Goal: Transaction & Acquisition: Book appointment/travel/reservation

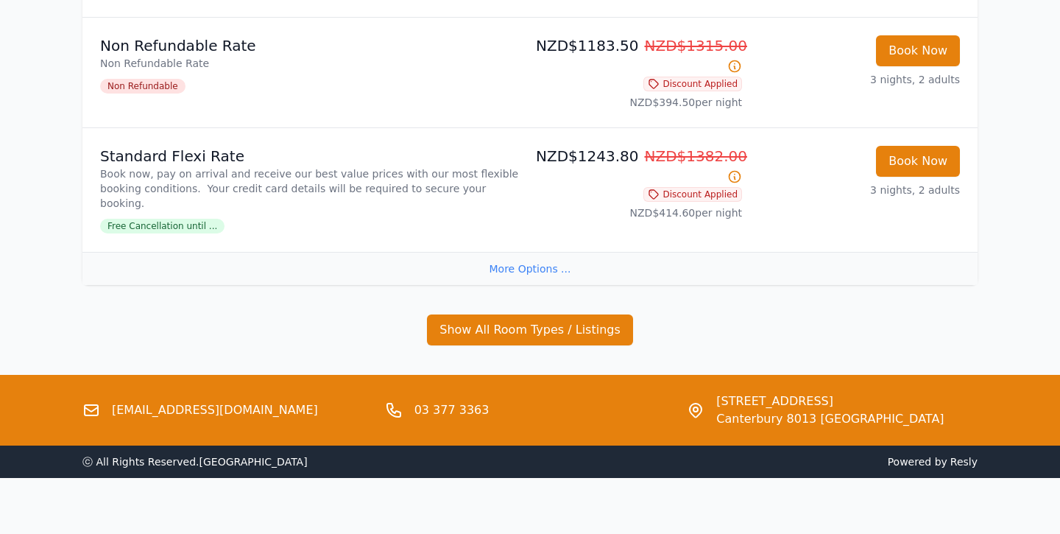
scroll to position [480, 0]
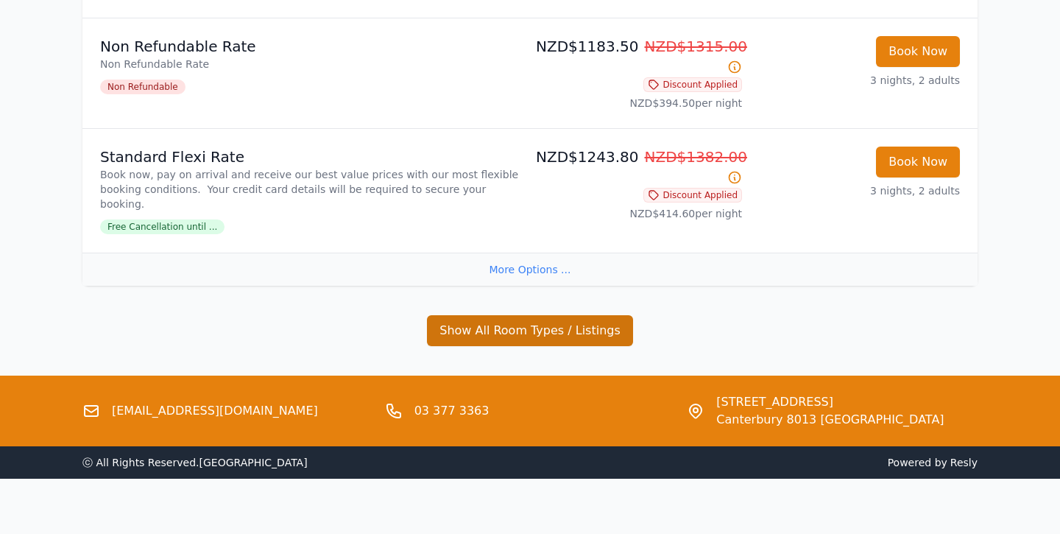
click at [590, 315] on button "Show All Room Types / Listings" at bounding box center [530, 330] width 206 height 31
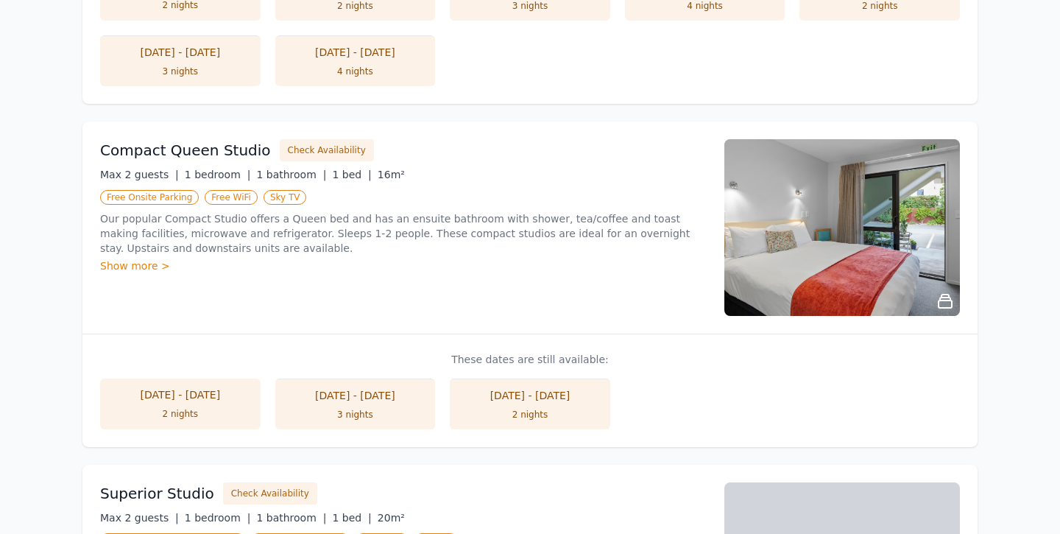
scroll to position [1386, 0]
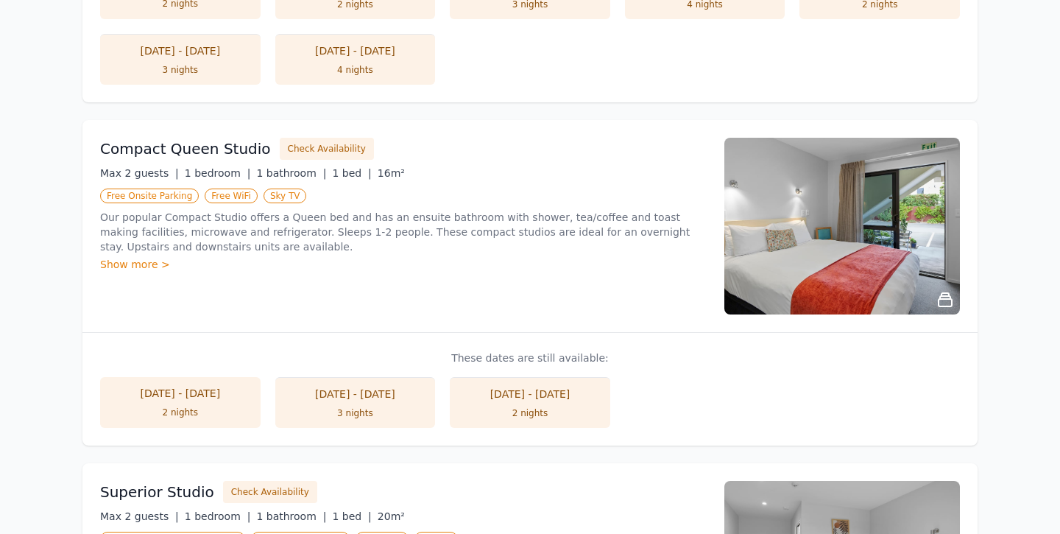
click at [560, 407] on div "2 nights" at bounding box center [530, 413] width 131 height 12
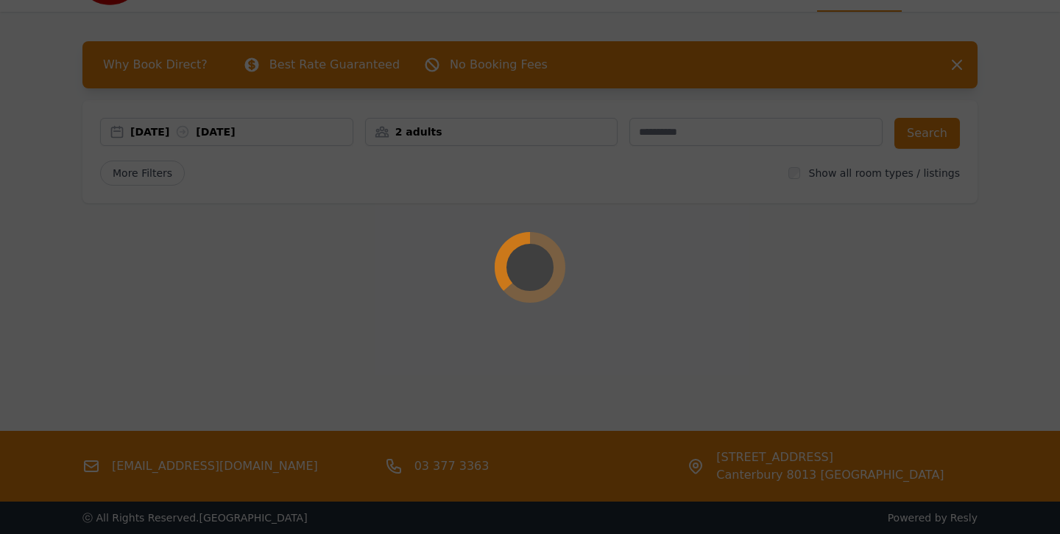
scroll to position [71, 0]
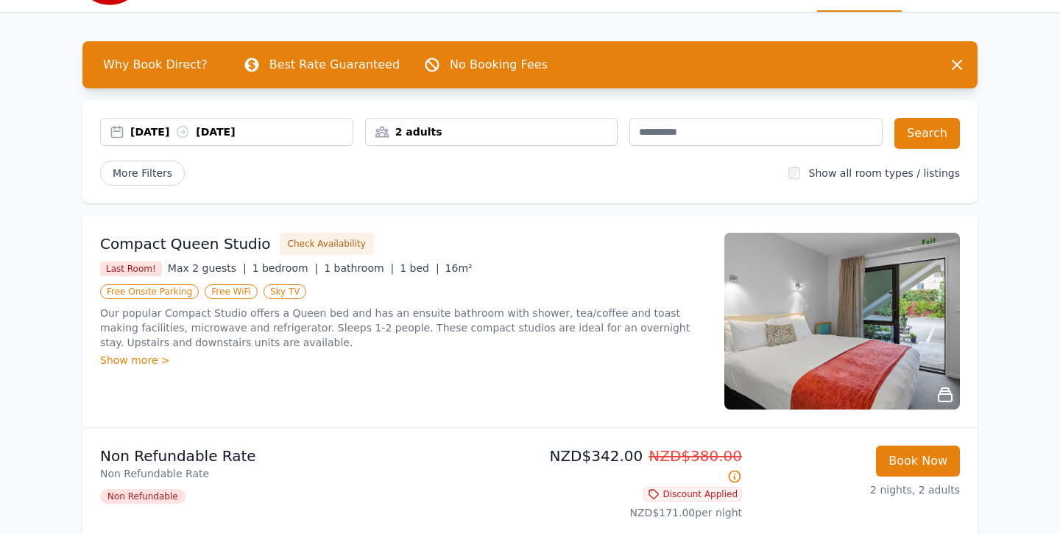
click at [838, 360] on img at bounding box center [842, 321] width 236 height 177
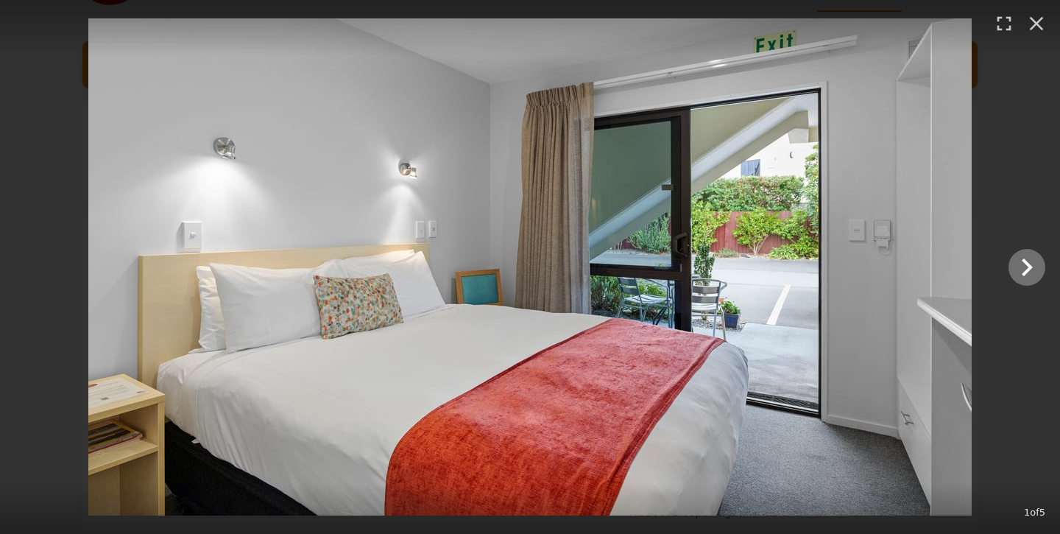
click at [1028, 262] on icon "Show slide 2 of 5" at bounding box center [1027, 267] width 11 height 18
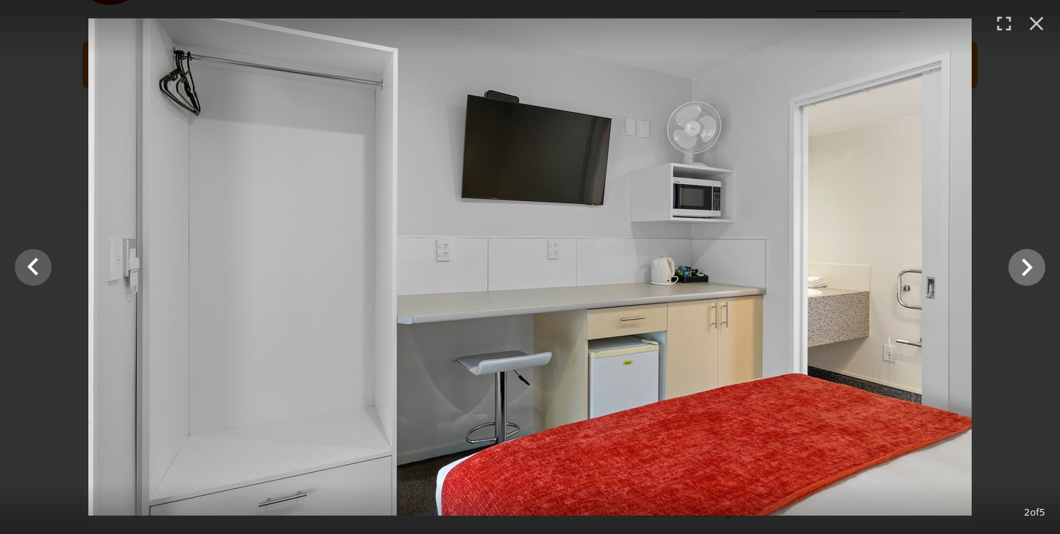
click at [1028, 262] on icon "Show slide 3 of 5" at bounding box center [1027, 267] width 11 height 18
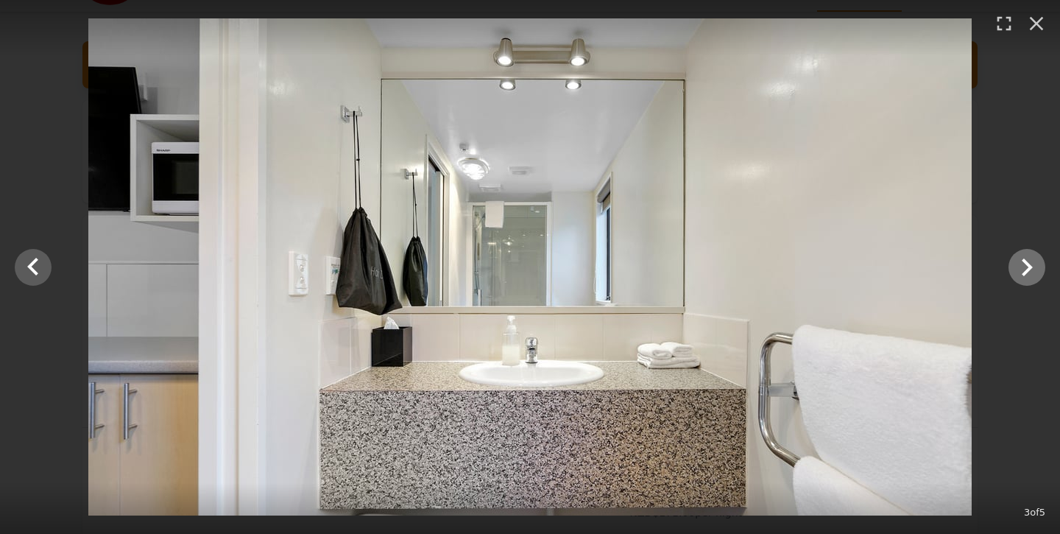
click at [1028, 262] on icon "Show slide 4 of 5" at bounding box center [1027, 267] width 11 height 18
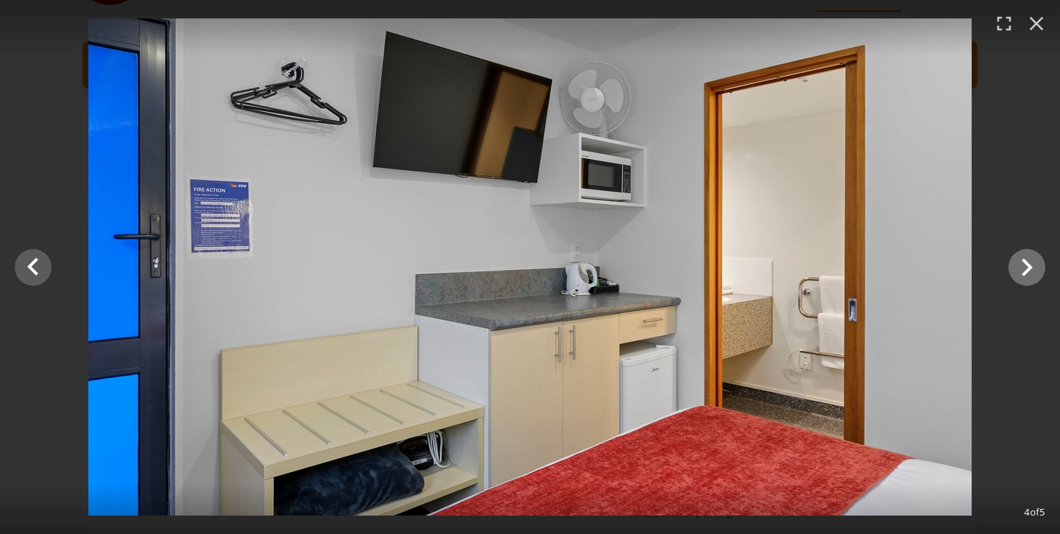
click at [1028, 262] on icon "Show slide 5 of 5" at bounding box center [1027, 267] width 11 height 18
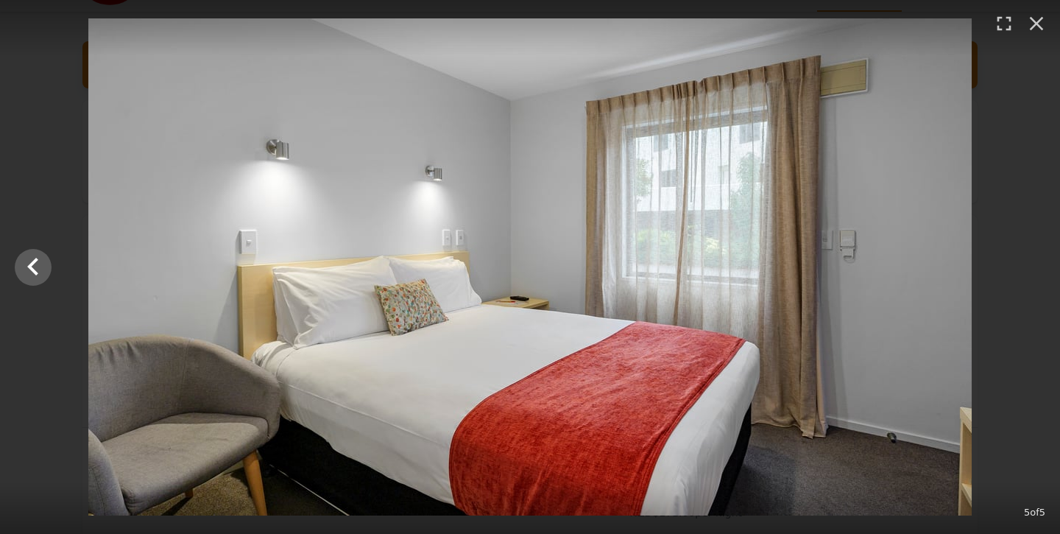
click at [1028, 262] on div at bounding box center [530, 266] width 1060 height 497
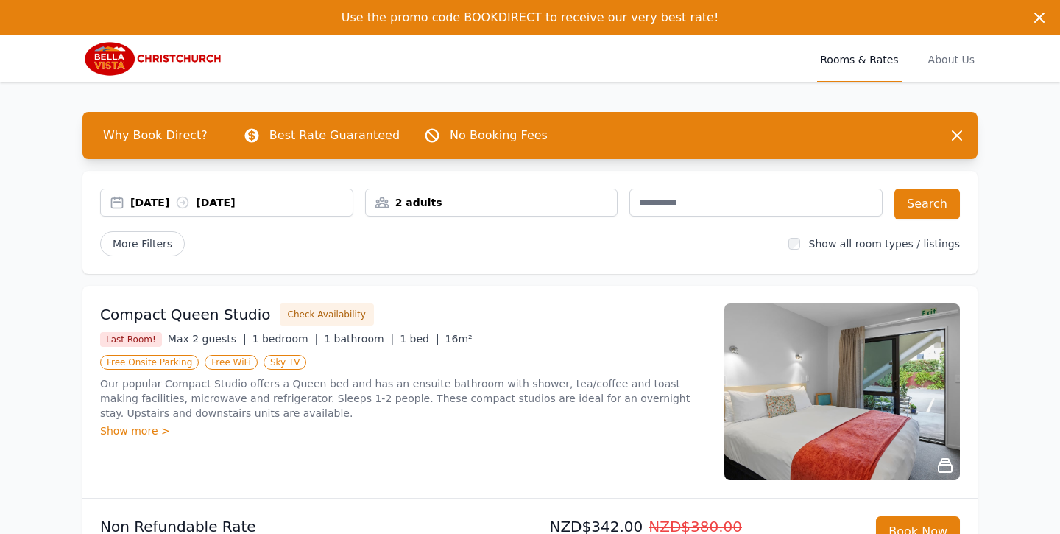
scroll to position [0, 0]
